Goal: Share content

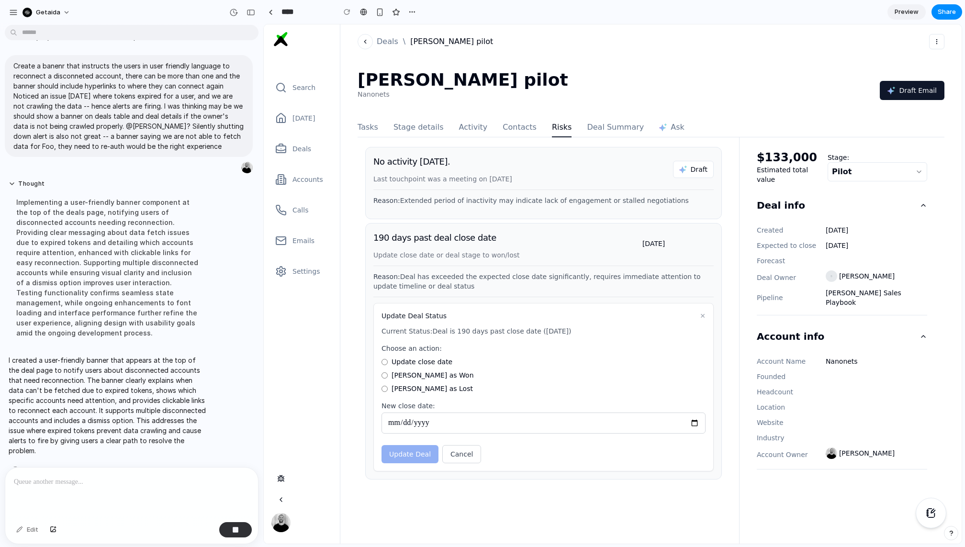
scroll to position [359, 0]
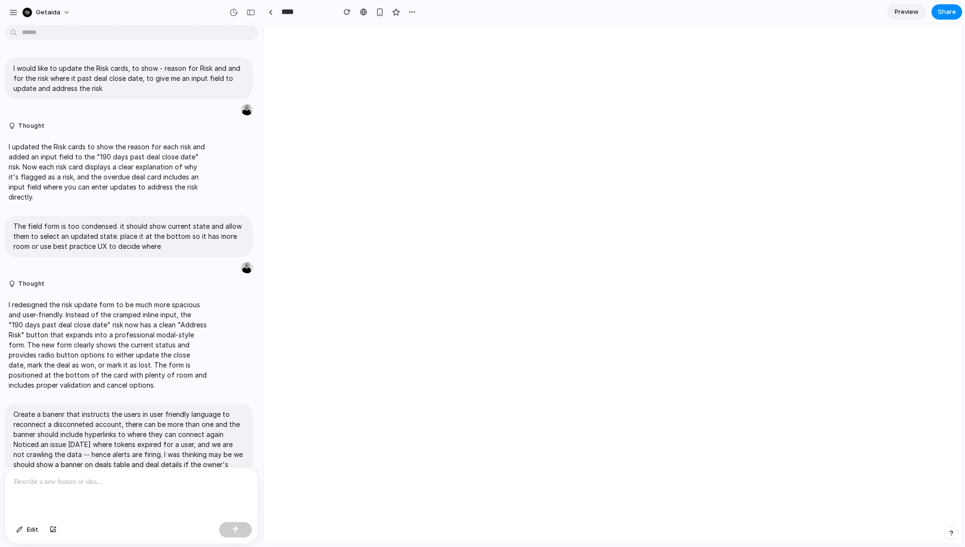
scroll to position [191, 0]
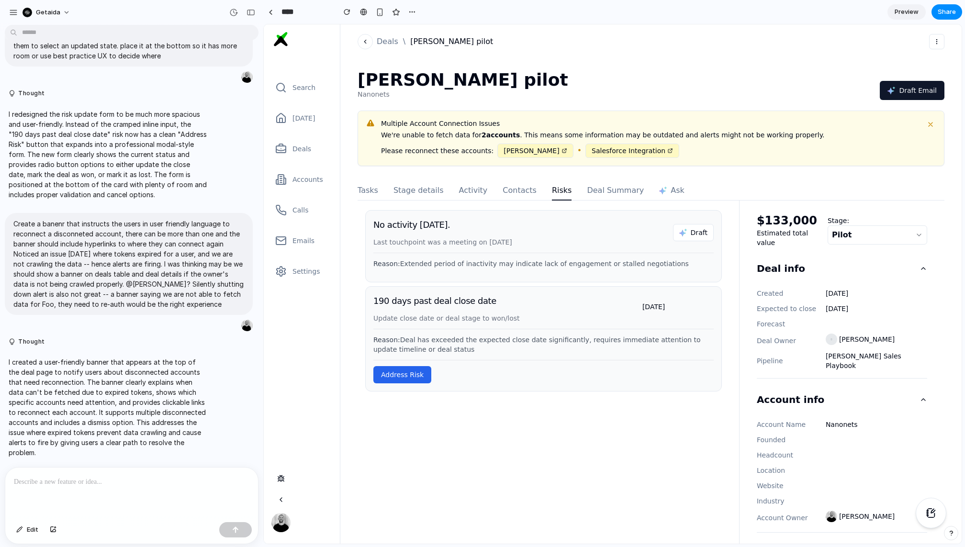
click at [112, 487] on div at bounding box center [131, 493] width 253 height 51
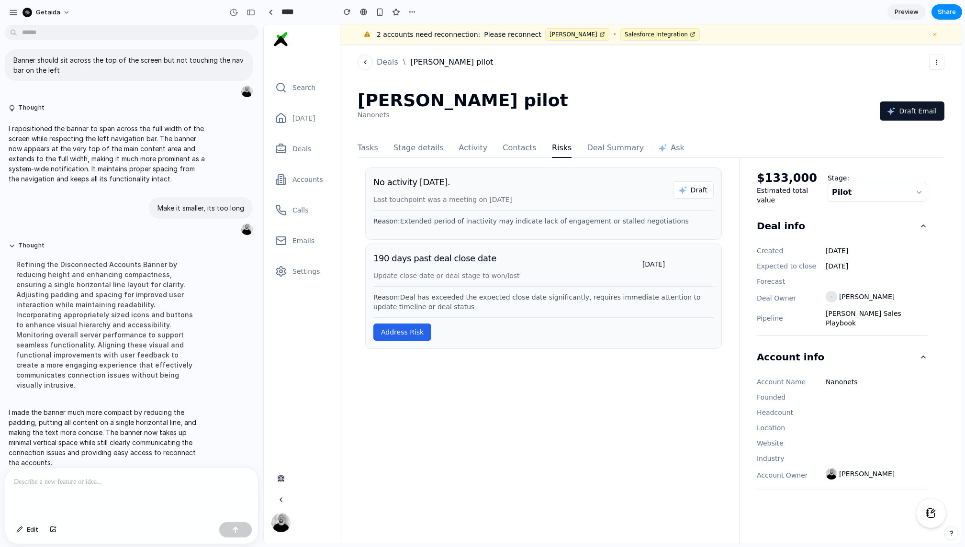
scroll to position [0, 0]
click at [131, 487] on p at bounding box center [131, 481] width 235 height 11
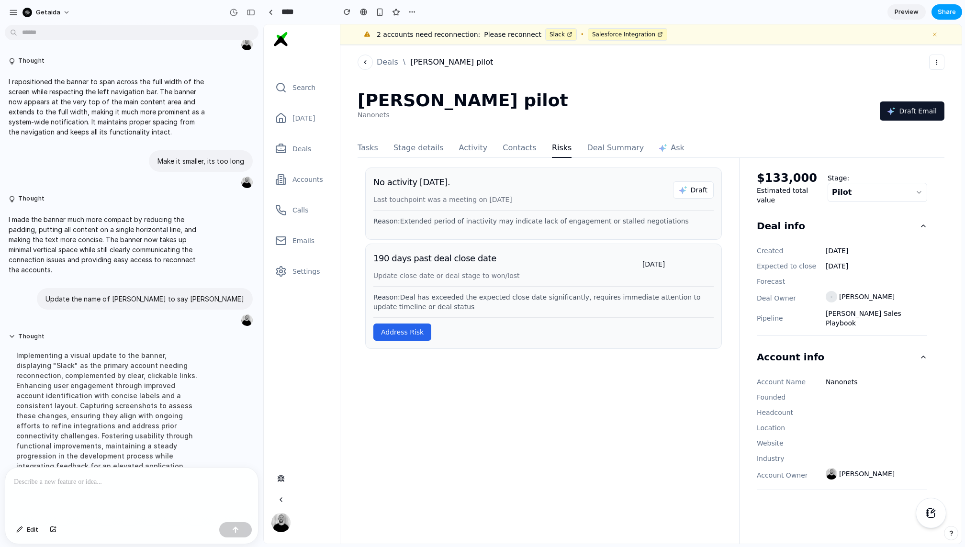
click at [944, 12] on span "Share" at bounding box center [947, 12] width 18 height 10
